Goal: Navigation & Orientation: Find specific page/section

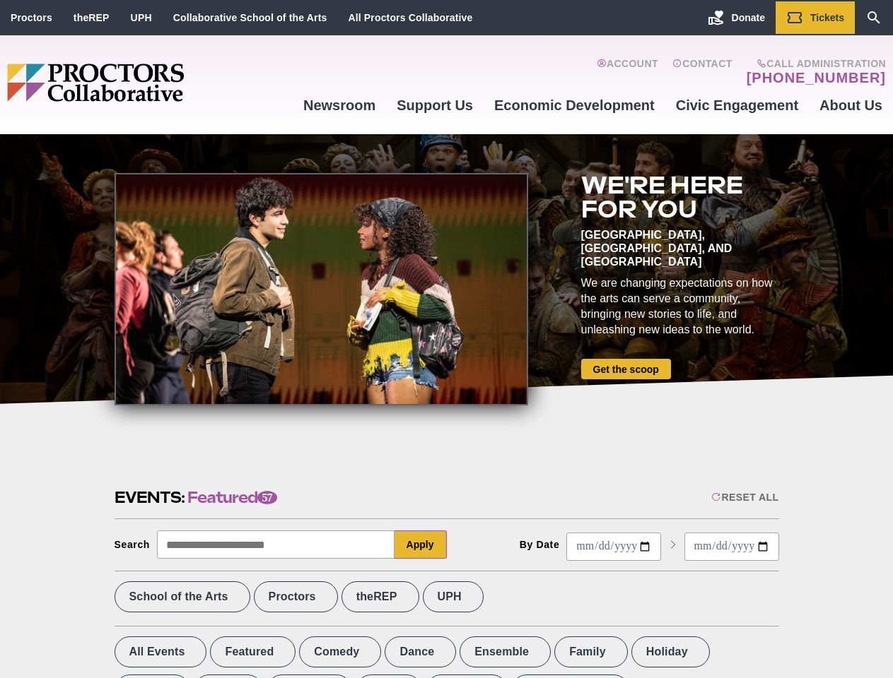
click at [446, 339] on div at bounding box center [320, 289] width 413 height 233
click at [743, 498] on div "Reset All" at bounding box center [744, 497] width 67 height 11
click at [420, 545] on button "Apply" at bounding box center [420, 545] width 52 height 28
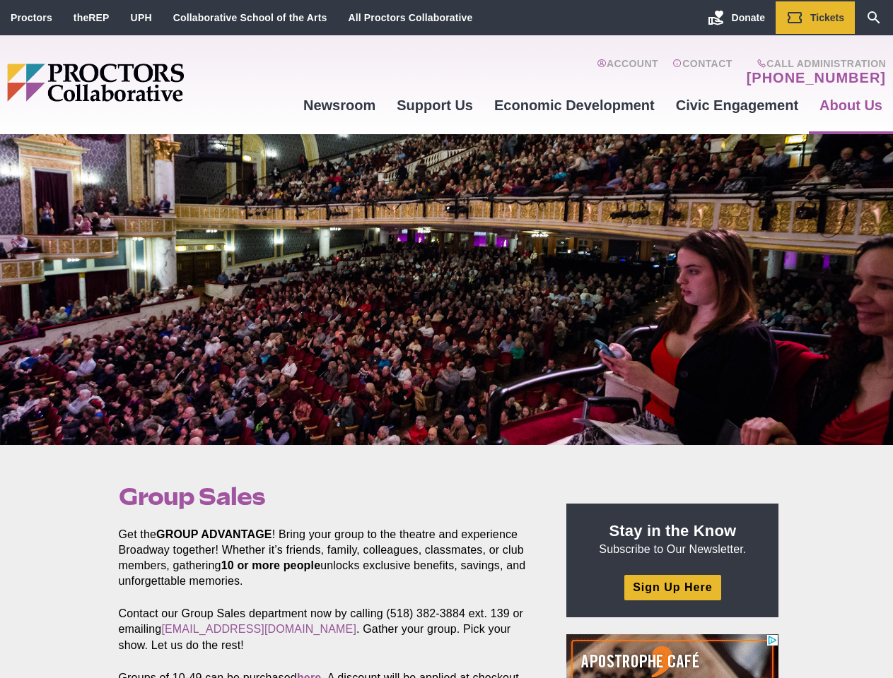
click at [446, 339] on div at bounding box center [446, 289] width 893 height 311
